Goal: Task Accomplishment & Management: Use online tool/utility

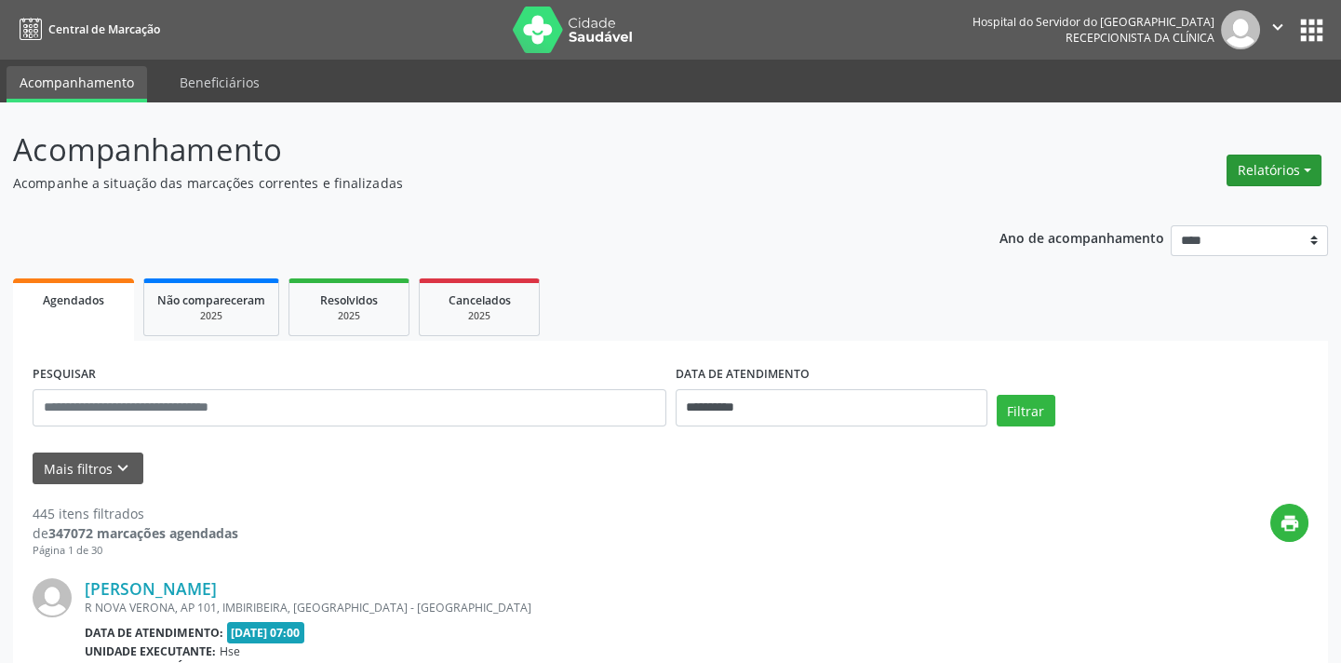
click at [1264, 184] on div "Relatórios Agendamentos Procedimentos realizados" at bounding box center [1274, 170] width 108 height 45
click at [1265, 180] on button "Relatórios" at bounding box center [1274, 171] width 95 height 32
click at [1265, 206] on link "Agendamentos" at bounding box center [1222, 209] width 200 height 26
select select "*"
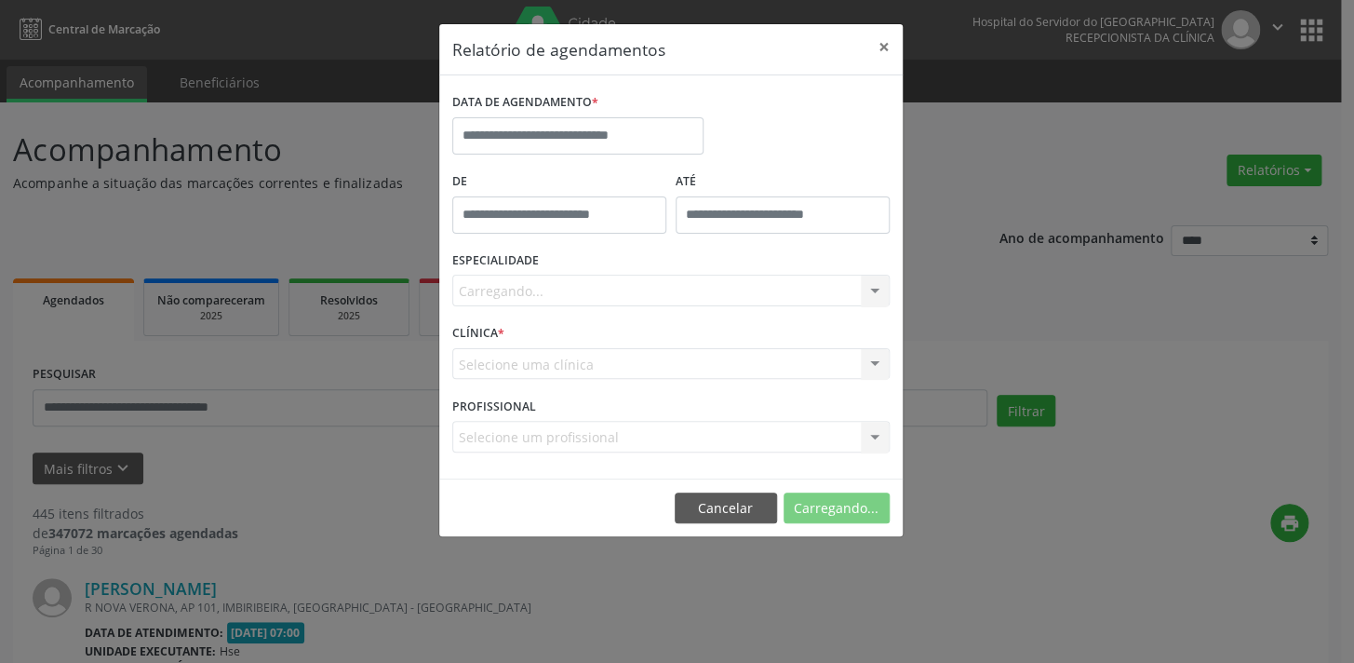
type input "*****"
click at [606, 203] on input "*****" at bounding box center [559, 214] width 214 height 37
click at [638, 166] on div "DATA DE AGENDAMENTO *" at bounding box center [578, 127] width 261 height 79
drag, startPoint x: 648, startPoint y: 108, endPoint x: 633, endPoint y: 119, distance: 18.6
click at [645, 113] on div "DATA DE AGENDAMENTO *" at bounding box center [577, 102] width 251 height 29
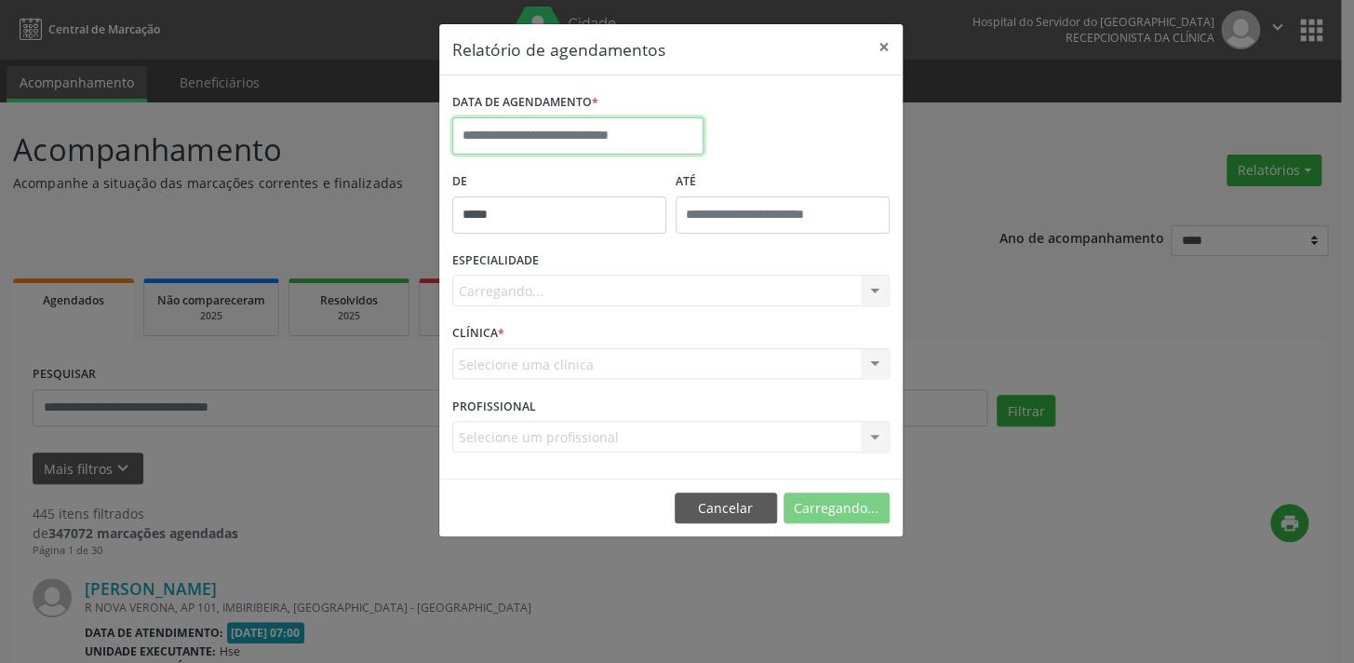
click at [632, 120] on input "text" at bounding box center [577, 135] width 251 height 37
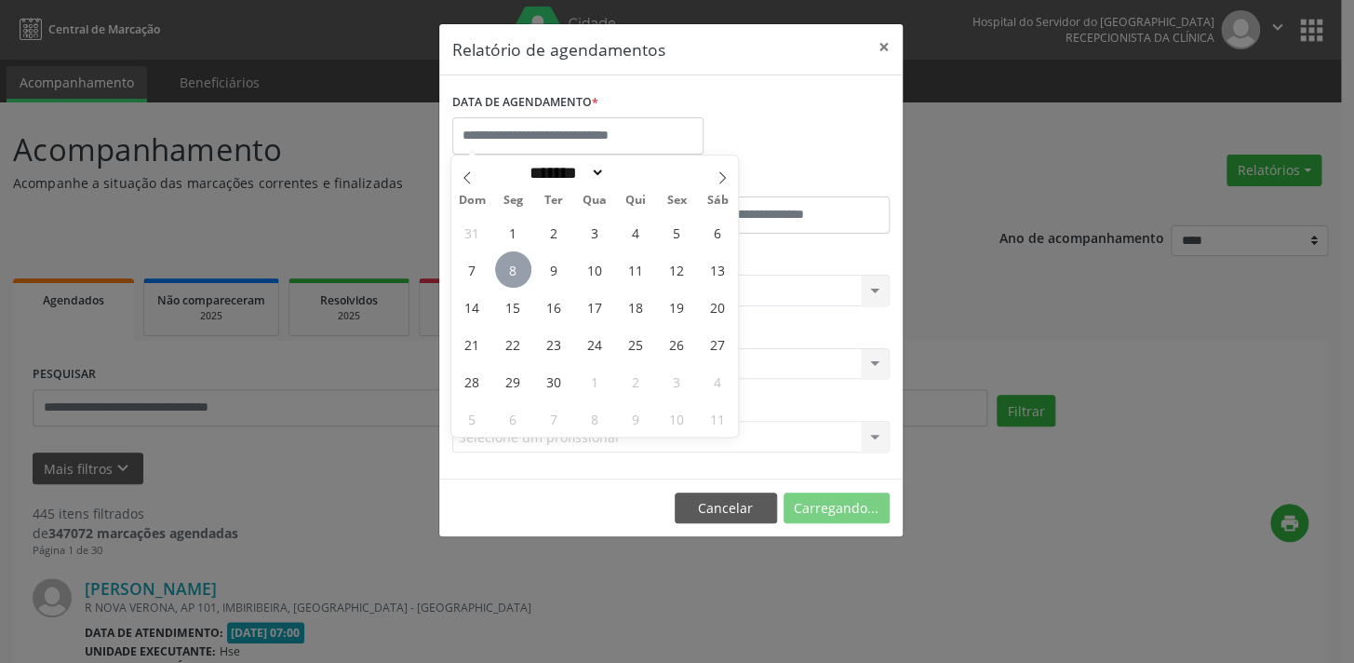
click at [518, 263] on span "8" at bounding box center [513, 269] width 36 height 36
type input "**********"
click at [518, 263] on span "8" at bounding box center [513, 269] width 36 height 36
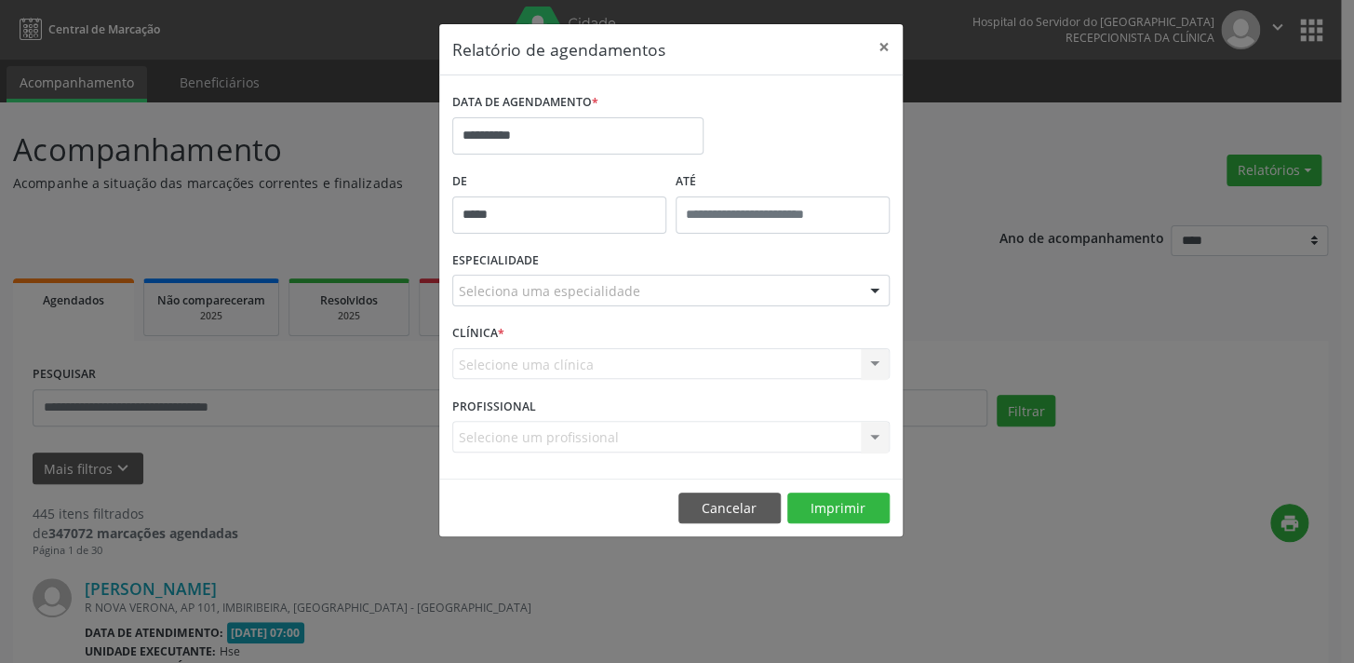
click at [608, 286] on div "Seleciona uma especialidade" at bounding box center [670, 291] width 437 height 32
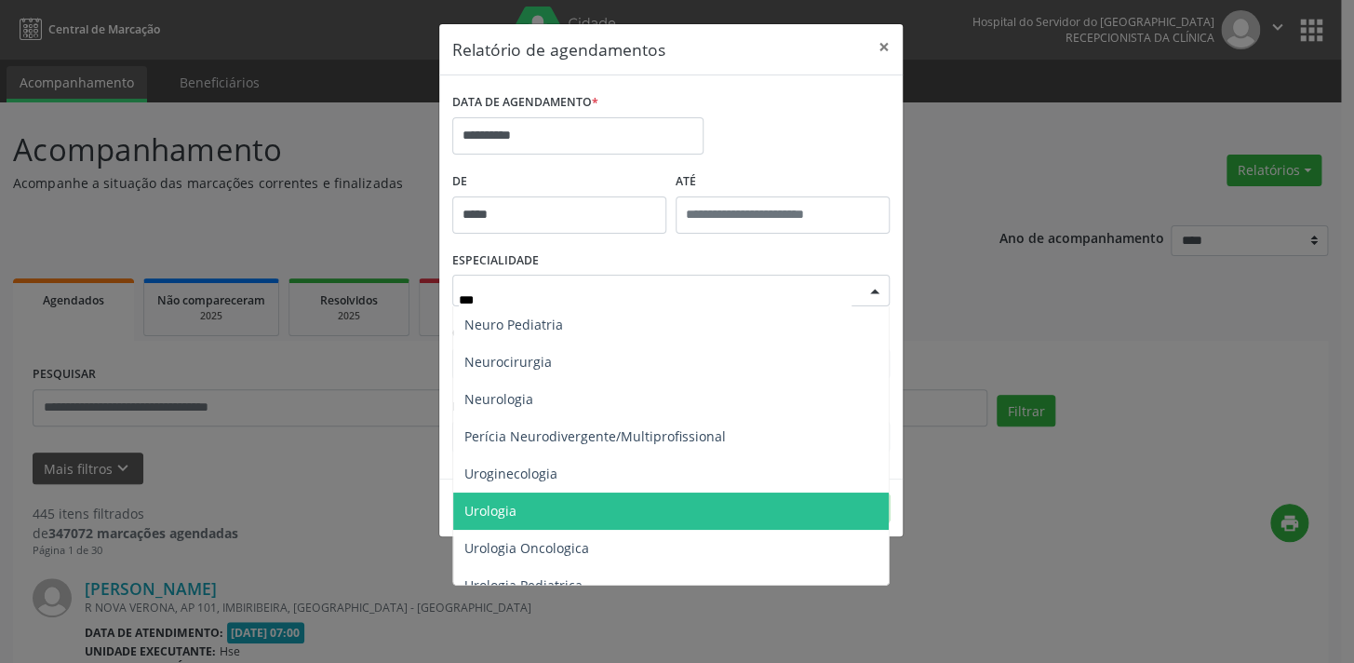
click at [652, 518] on span "Urologia" at bounding box center [671, 510] width 436 height 37
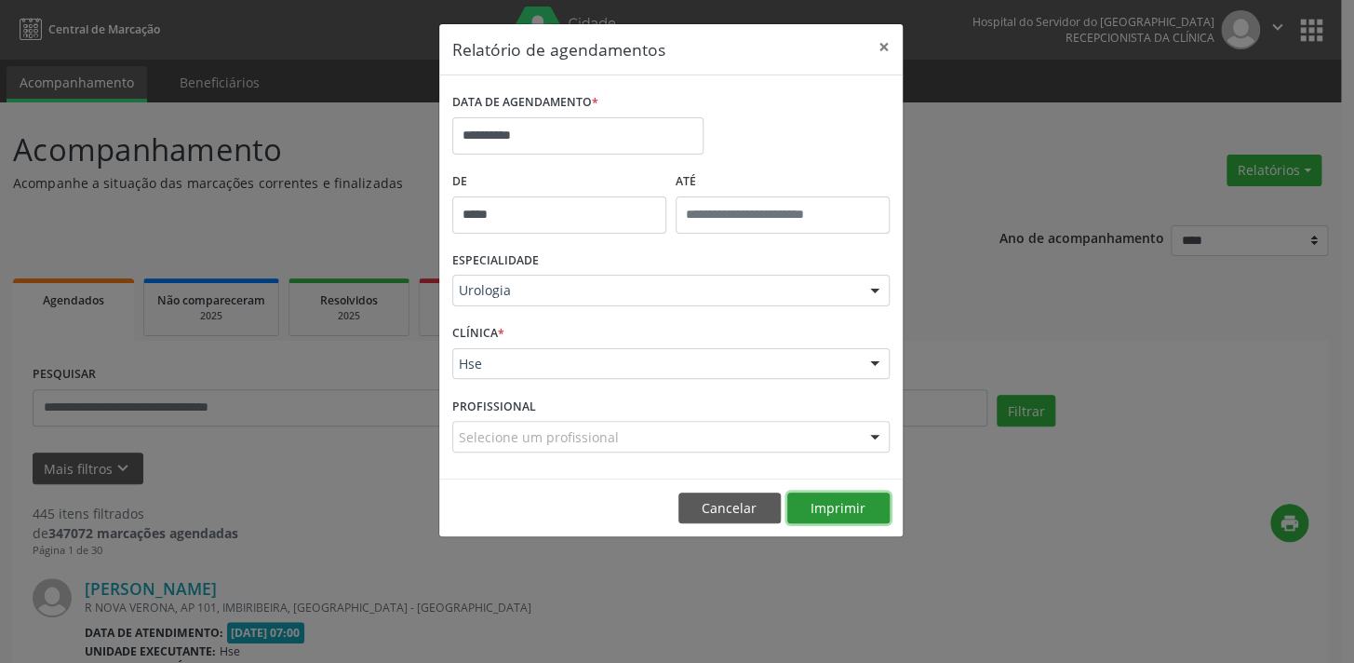
click at [833, 507] on button "Imprimir" at bounding box center [838, 508] width 102 height 32
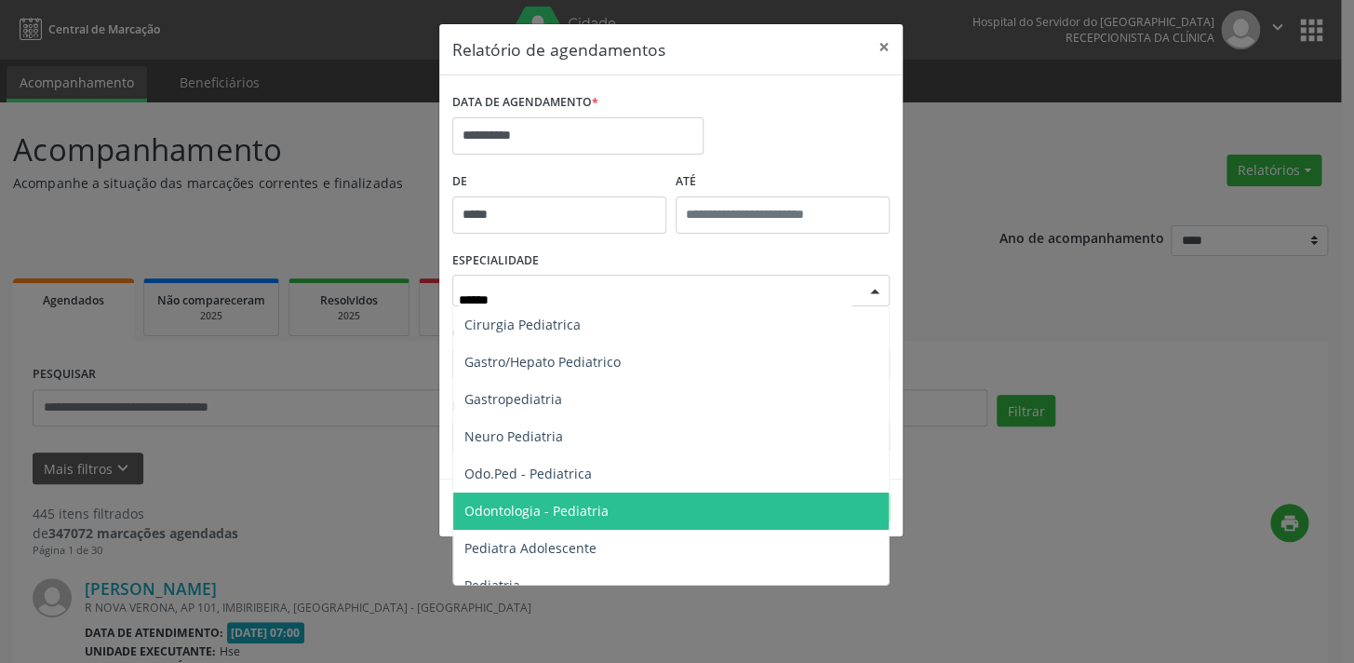
type input "*******"
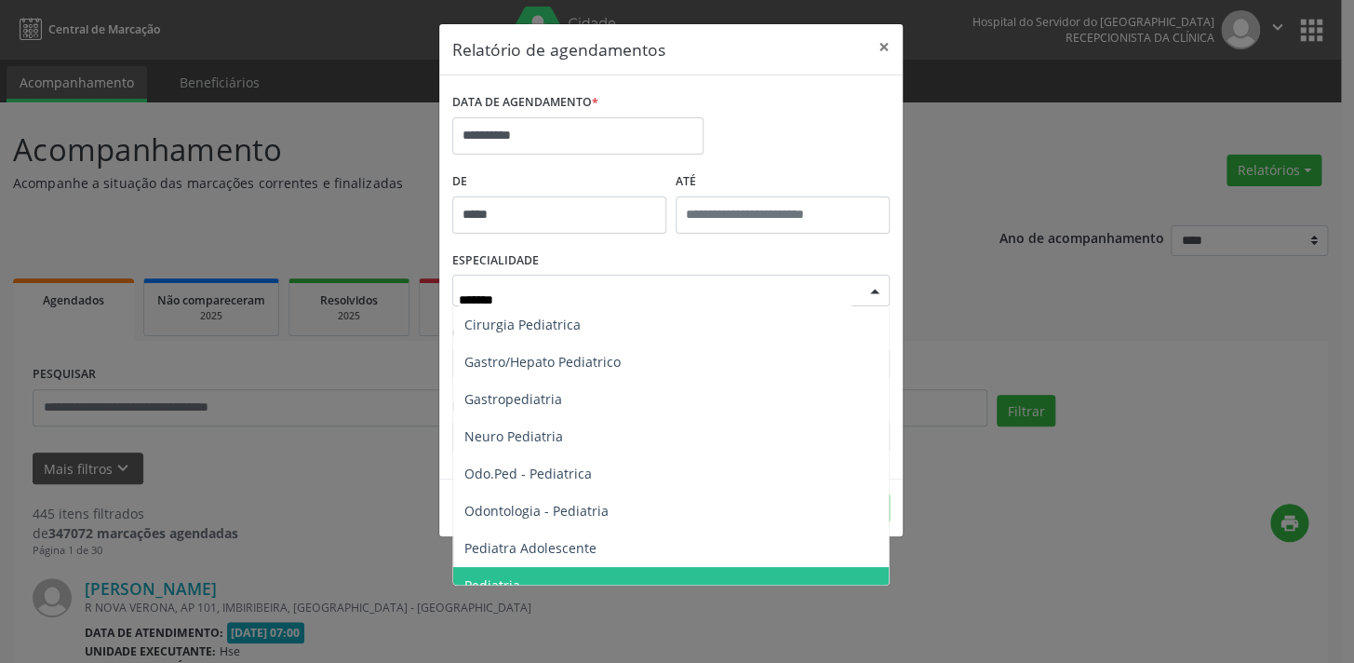
drag, startPoint x: 568, startPoint y: 562, endPoint x: 567, endPoint y: 574, distance: 12.1
click at [567, 574] on ul "Cirurgia Pediatrica Gastro/Hepato Pediatrico Gastropediatria Neuro Pediatria Od…" at bounding box center [671, 473] width 436 height 335
click at [567, 574] on span "Pediatria" at bounding box center [671, 585] width 436 height 37
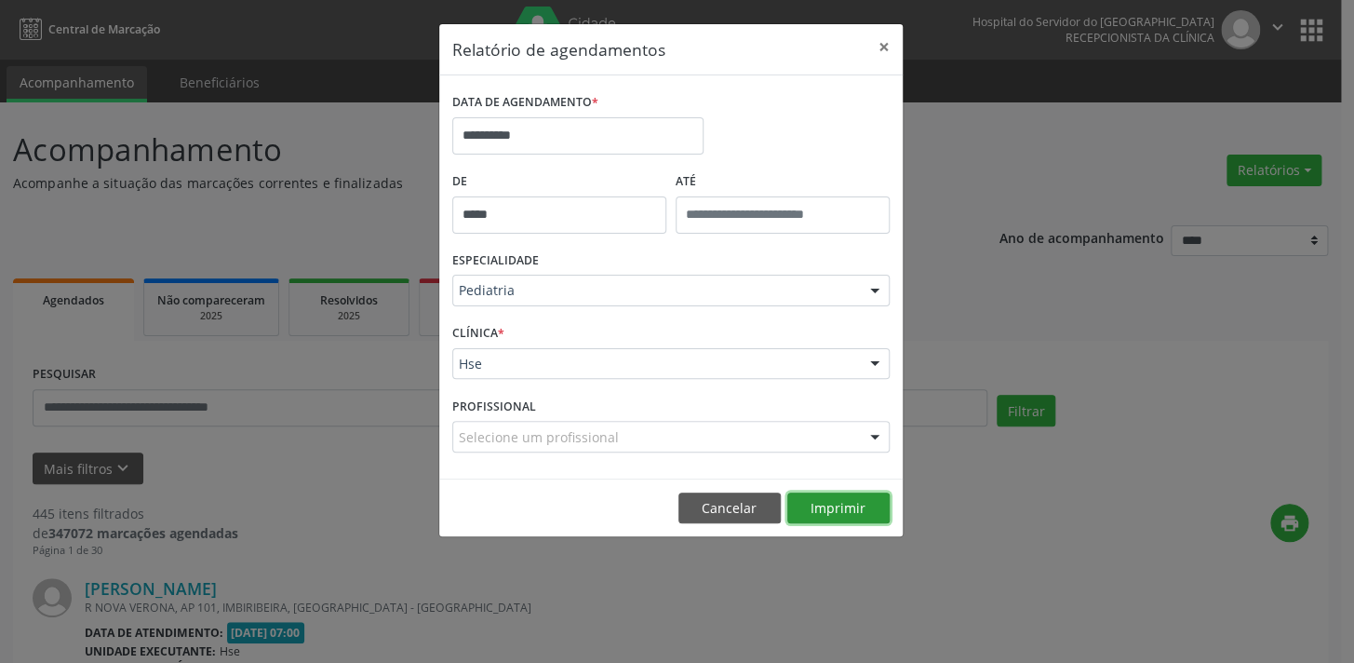
click at [846, 503] on button "Imprimir" at bounding box center [838, 508] width 102 height 32
